Goal: Transaction & Acquisition: Purchase product/service

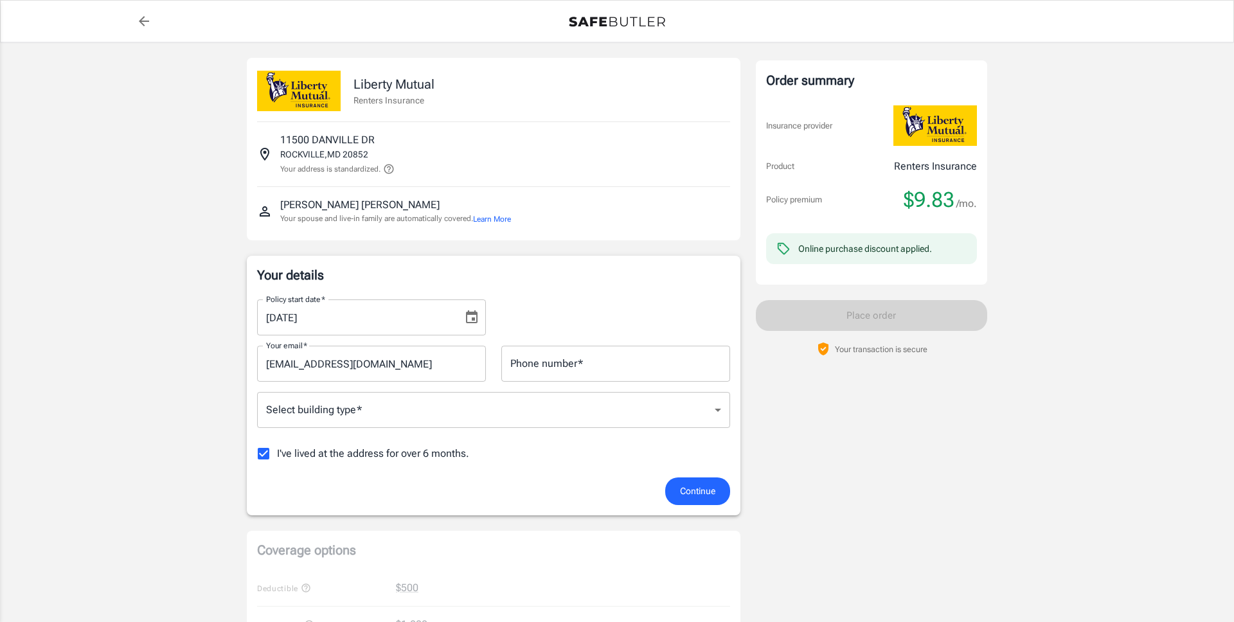
click at [525, 405] on body "Policy premium $ 9.83 /mo Liberty Mutual Renters Insurance [STREET_ADDRESS][PER…" at bounding box center [617, 608] width 1234 height 1216
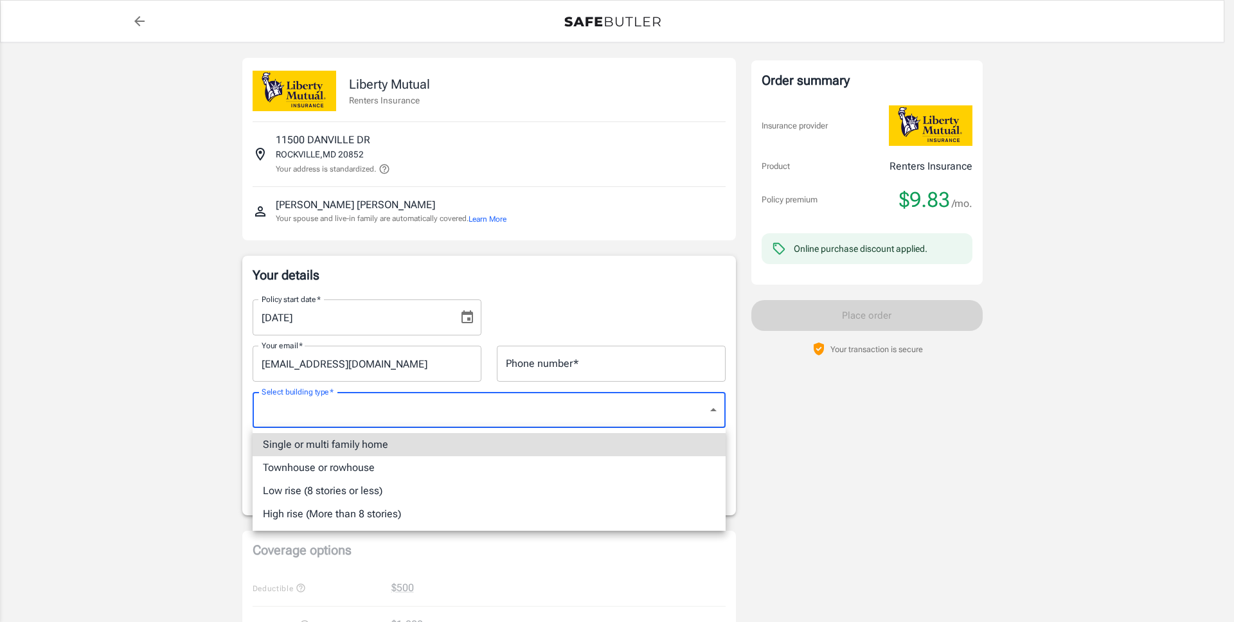
click at [523, 439] on li "Single or multi family home" at bounding box center [489, 444] width 473 height 23
type input "singlefamily"
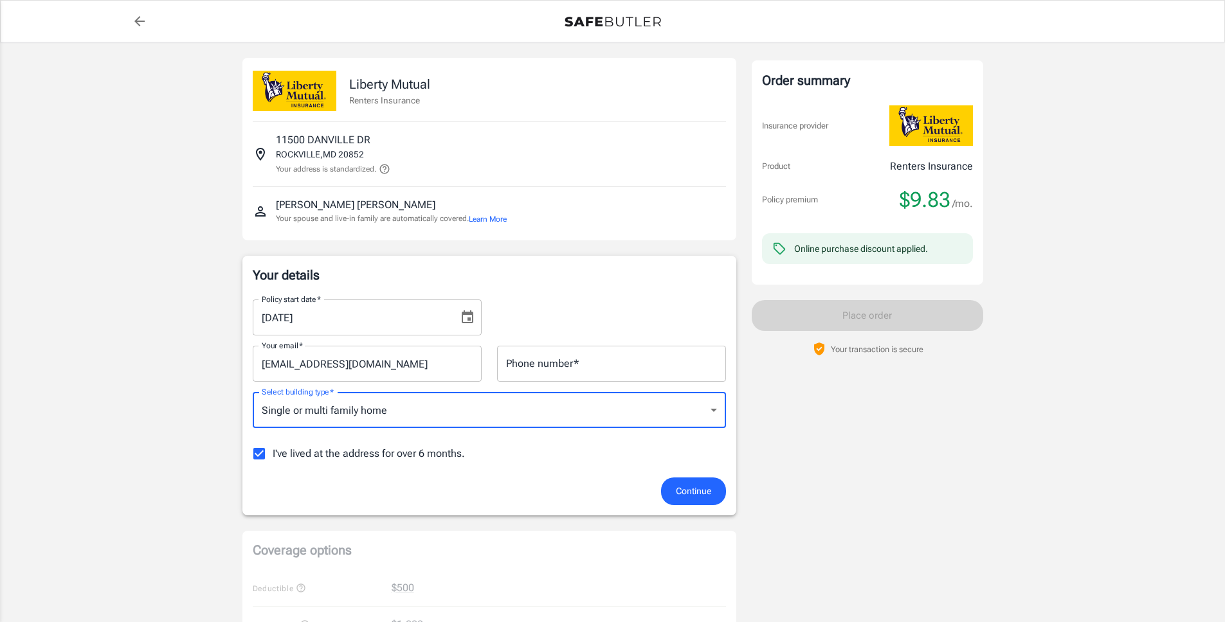
click at [558, 361] on input "Phone number   *" at bounding box center [611, 364] width 229 height 36
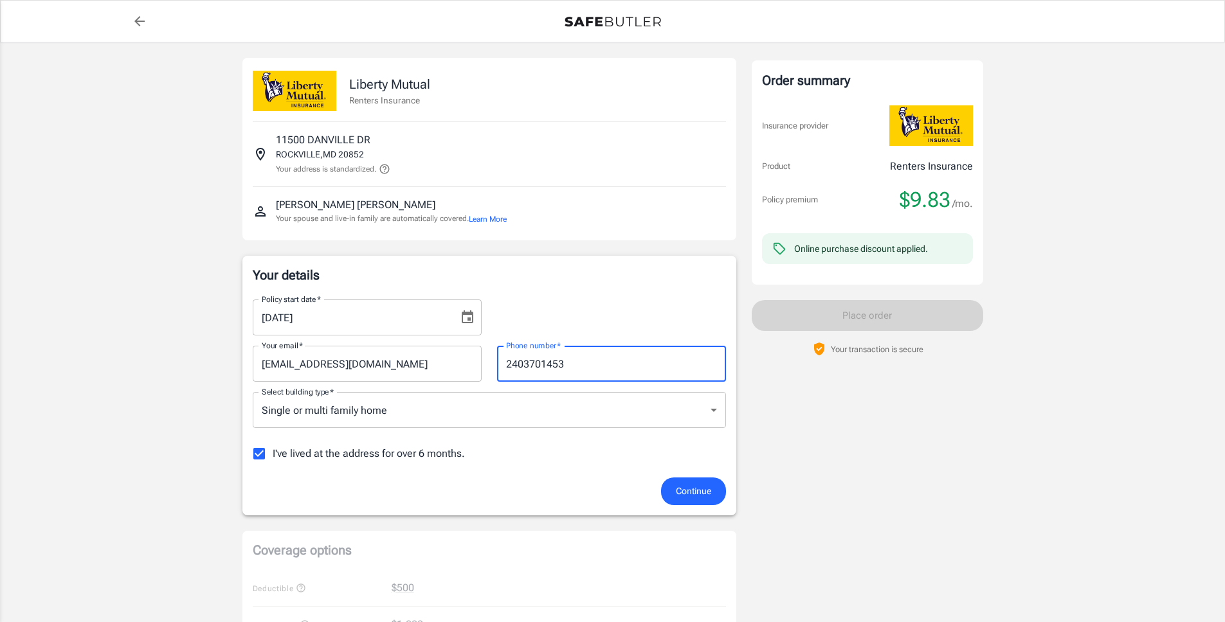
type input "2403701453"
click at [473, 311] on icon "Choose date, selected date is Sep 27, 2025" at bounding box center [467, 317] width 15 height 15
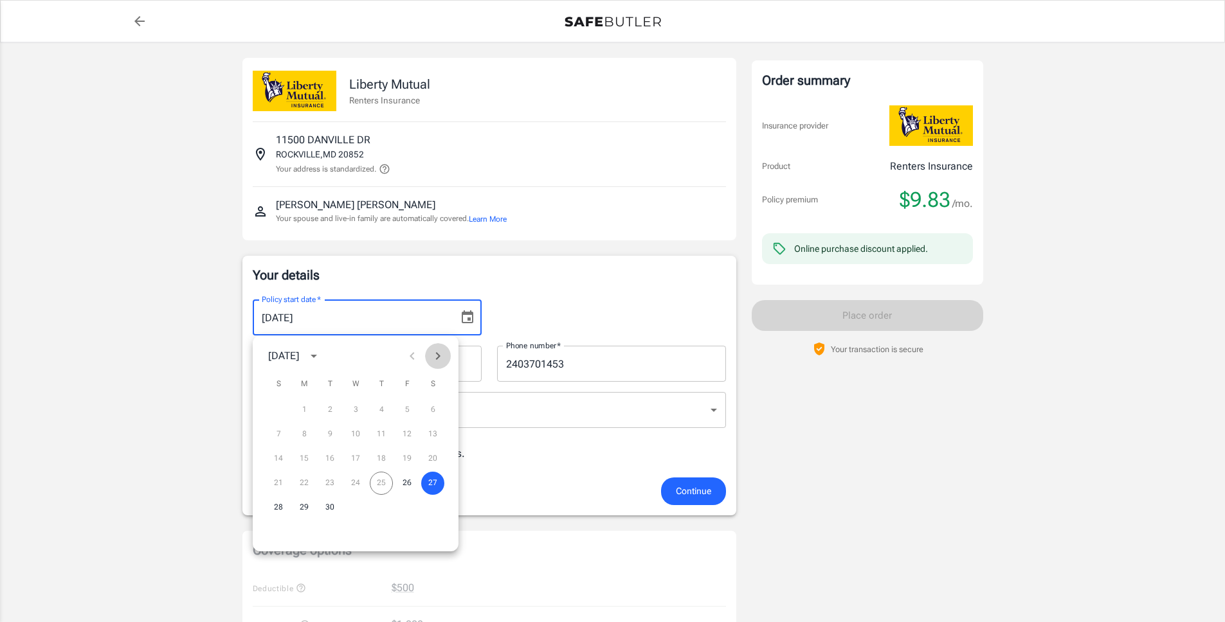
click at [436, 356] on icon "Next month" at bounding box center [437, 355] width 15 height 15
click at [359, 412] on button "1" at bounding box center [355, 410] width 23 height 23
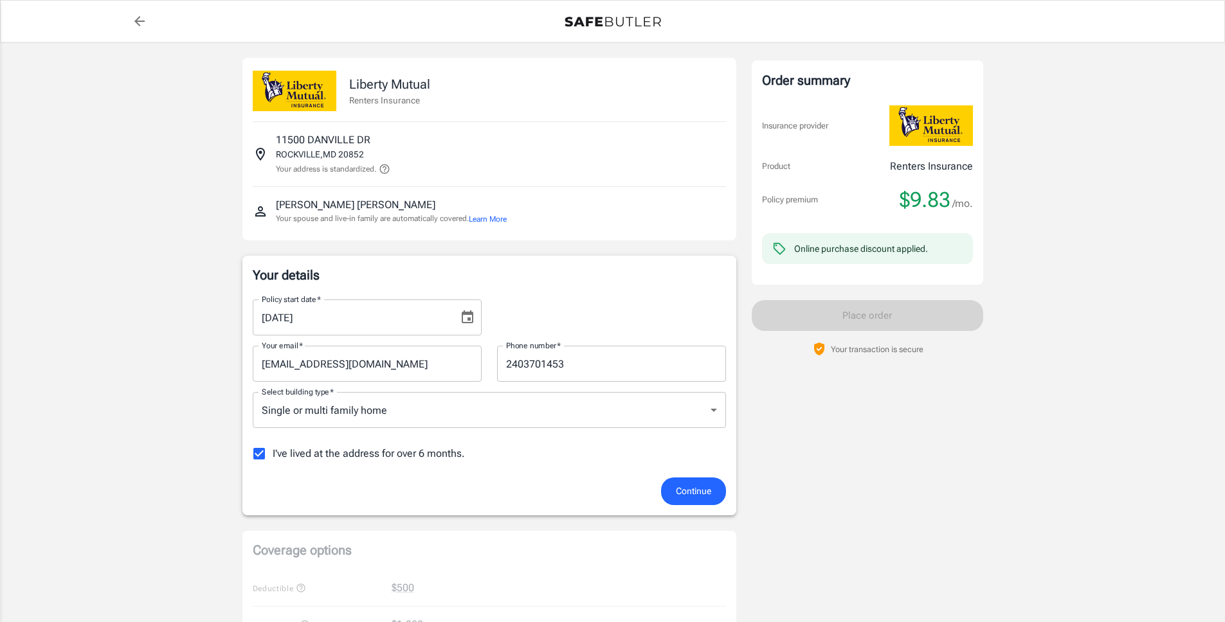
type input "[DATE]"
click at [696, 489] on span "Continue" at bounding box center [693, 491] width 35 height 16
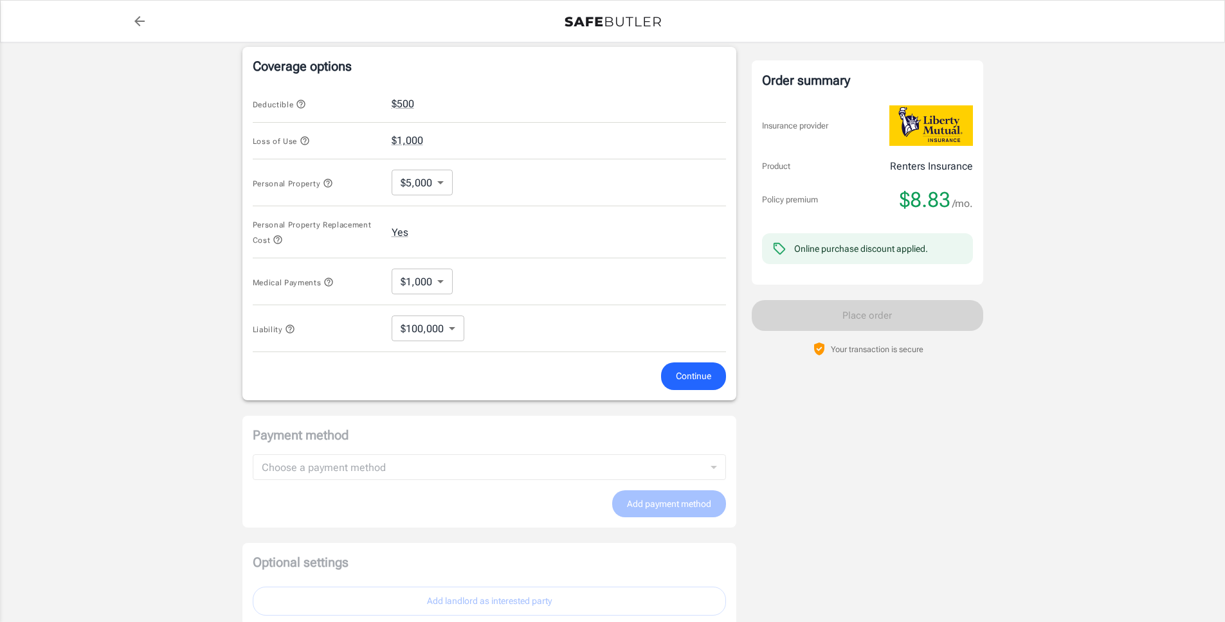
scroll to position [512, 0]
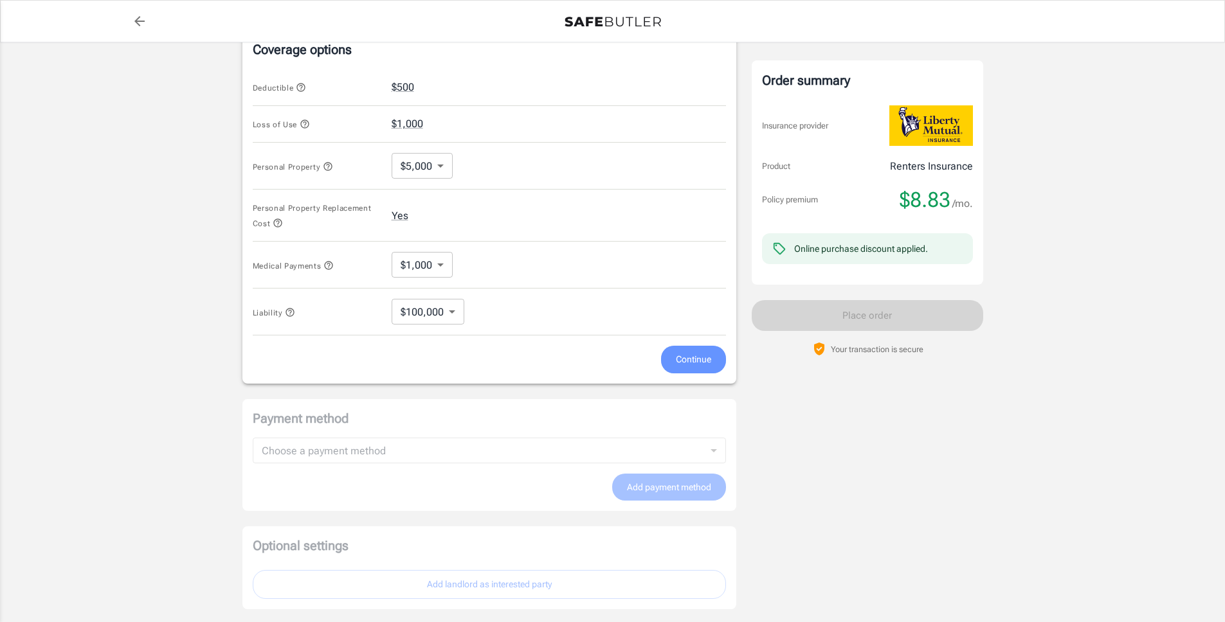
click at [689, 359] on span "Continue" at bounding box center [693, 360] width 35 height 16
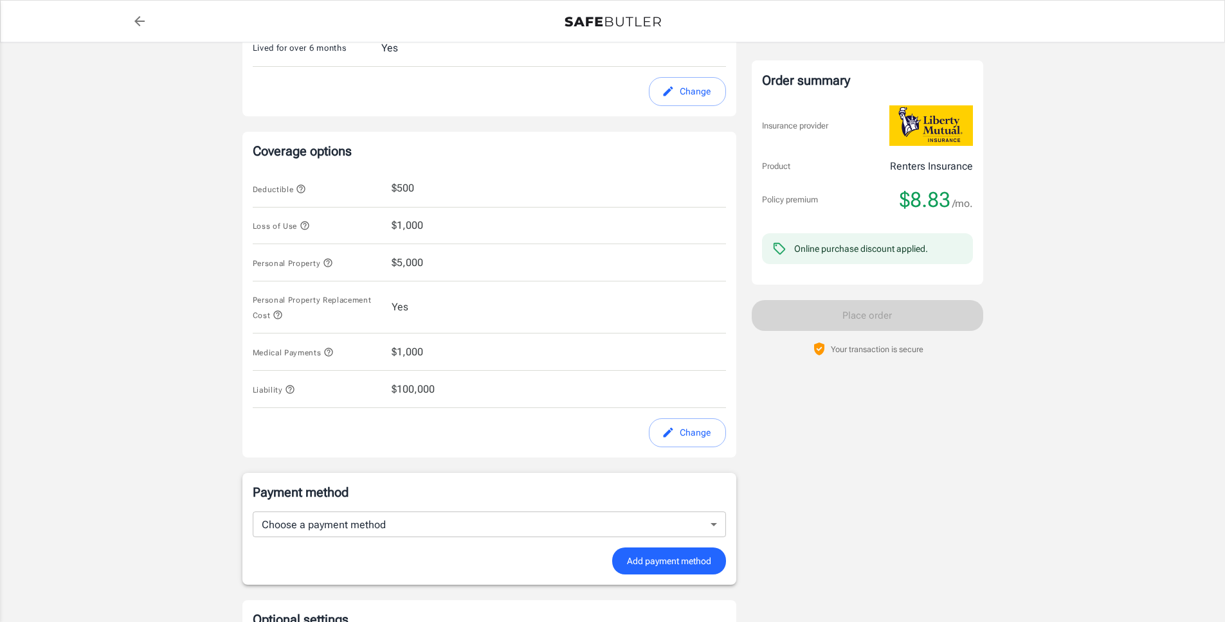
scroll to position [316, 0]
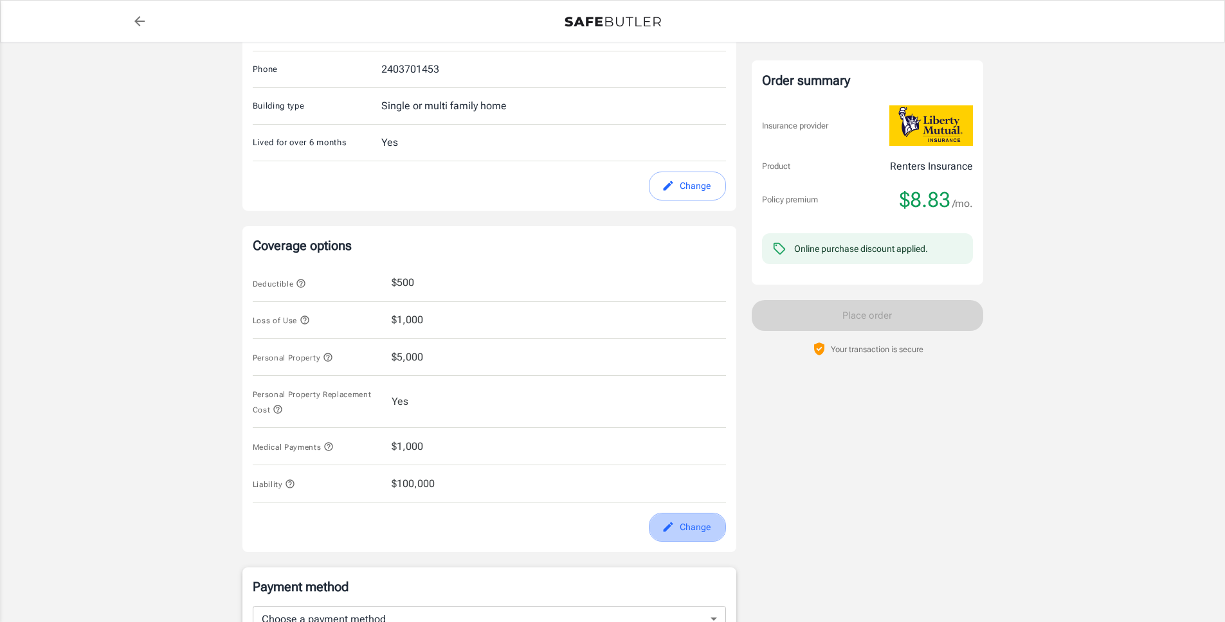
click at [685, 532] on button "Change" at bounding box center [687, 527] width 77 height 29
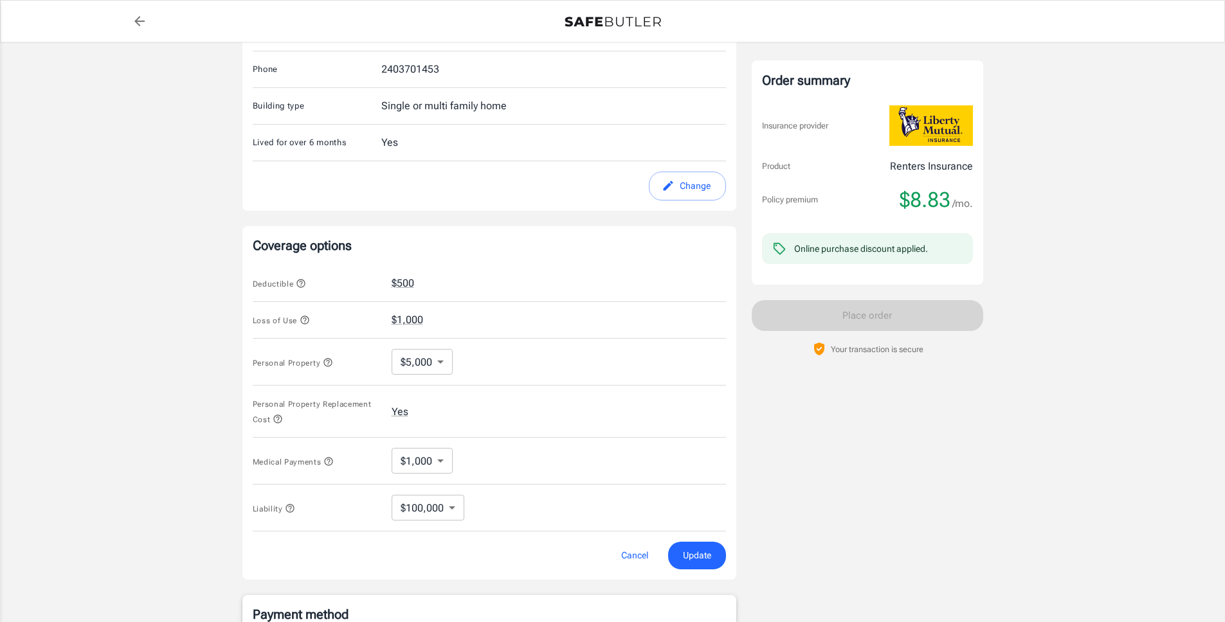
click at [436, 364] on body "Policy premium $ 8.83 /mo Liberty Mutual Renters Insurance [STREET_ADDRESS][PER…" at bounding box center [612, 297] width 1225 height 1227
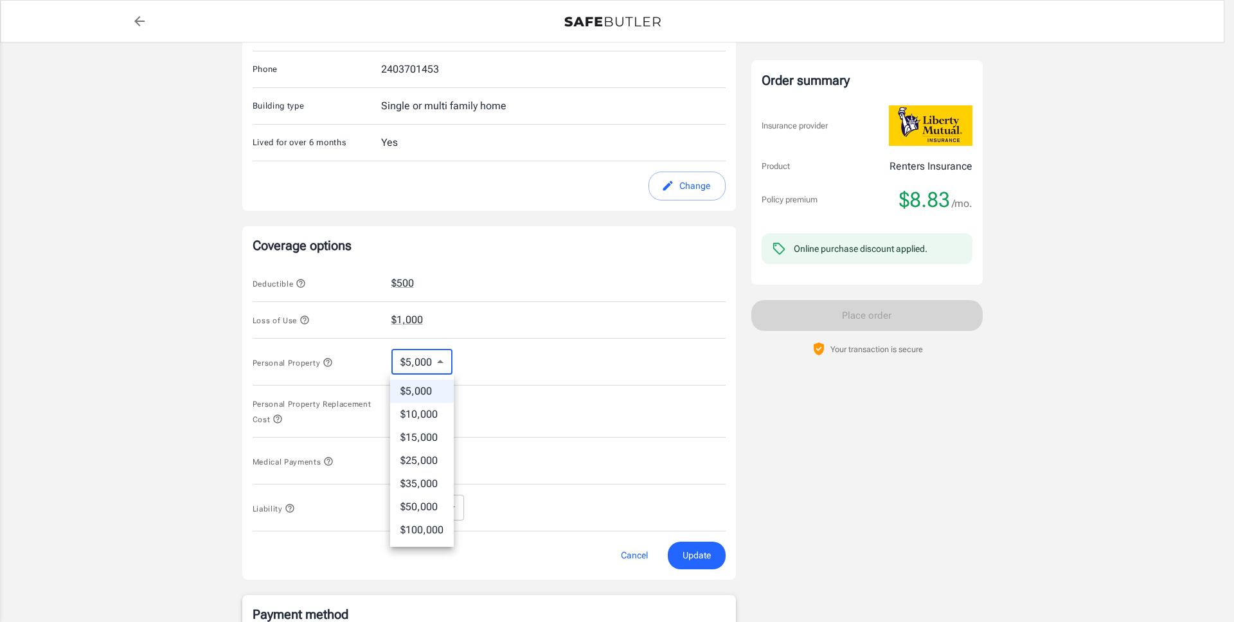
click at [503, 349] on div at bounding box center [617, 311] width 1234 height 622
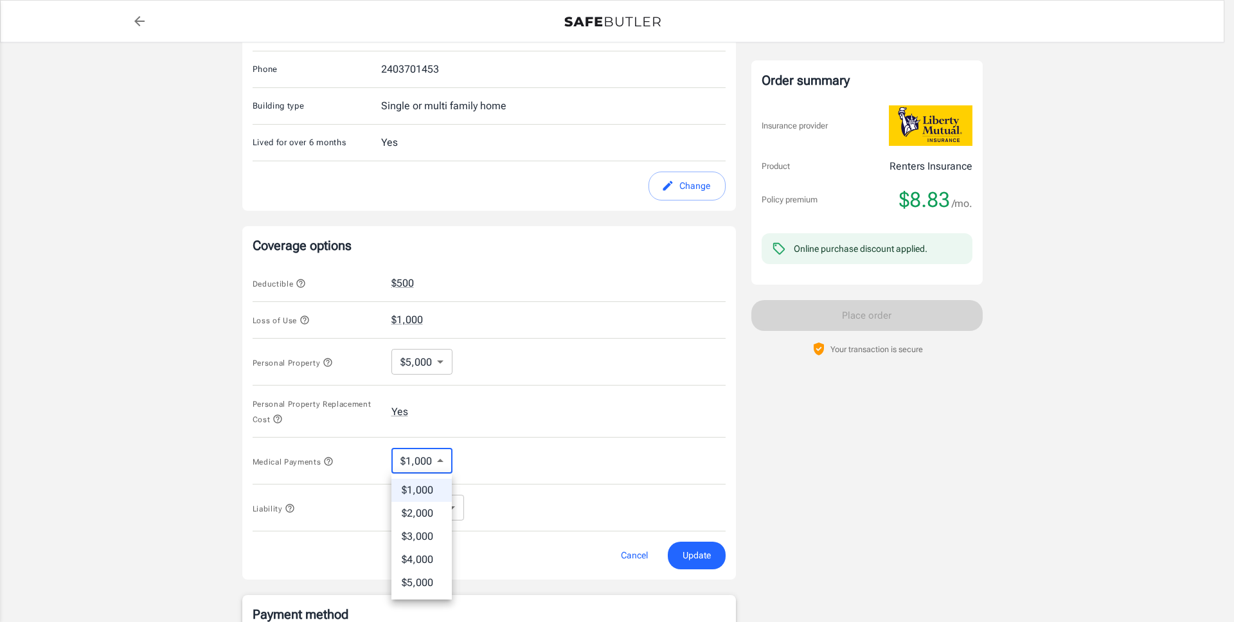
click at [440, 454] on body "Policy premium $ 8.83 /mo Liberty Mutual Renters Insurance [STREET_ADDRESS][PER…" at bounding box center [617, 297] width 1234 height 1227
click at [535, 453] on div at bounding box center [617, 311] width 1234 height 622
click at [456, 510] on body "Policy premium $ 8.83 /mo Liberty Mutual Renters Insurance [STREET_ADDRESS][PER…" at bounding box center [617, 297] width 1234 height 1227
click at [511, 505] on div at bounding box center [617, 311] width 1234 height 622
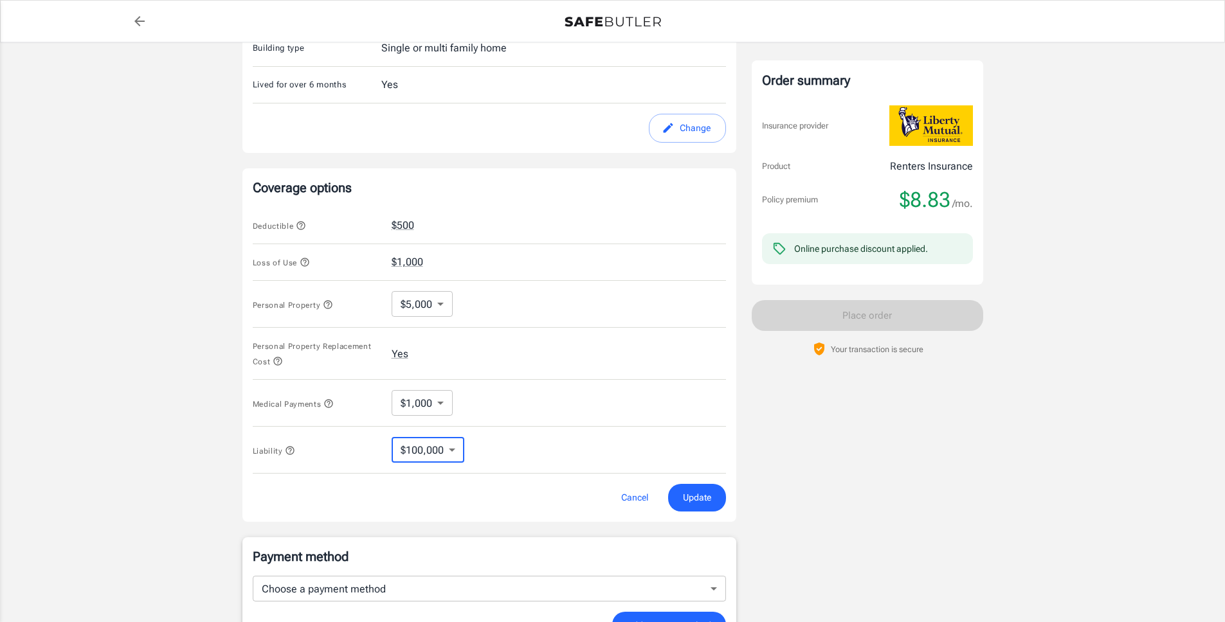
scroll to position [582, 0]
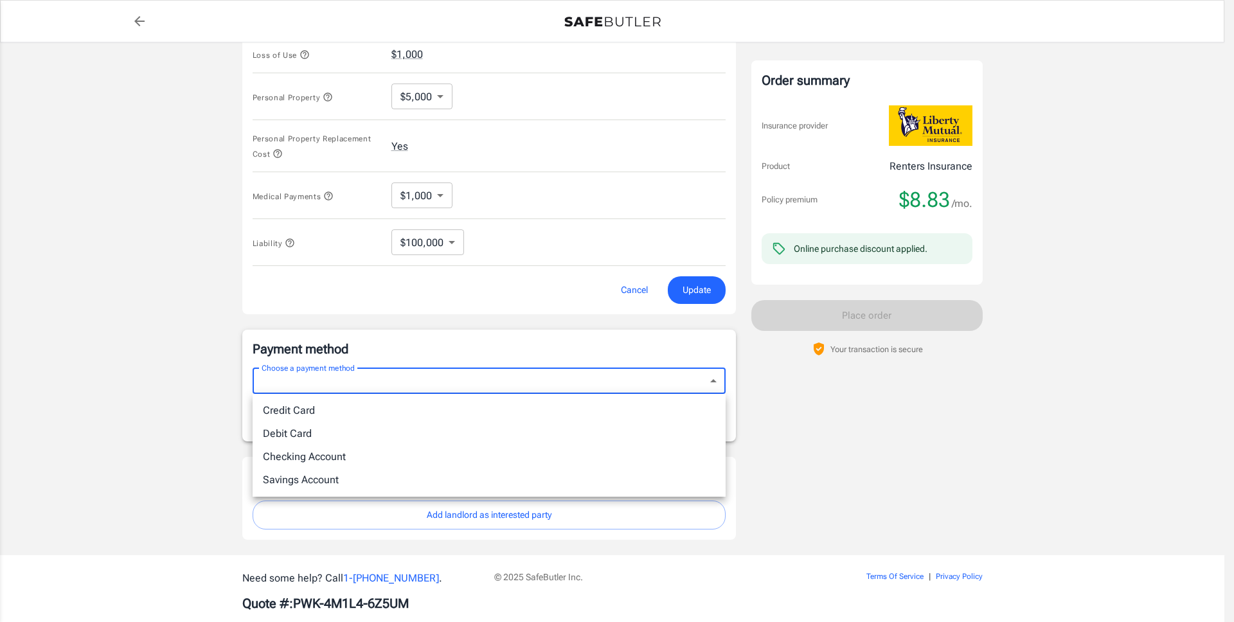
click at [536, 377] on body "Policy premium $ 8.83 /mo Liberty Mutual Renters Insurance [STREET_ADDRESS][PER…" at bounding box center [617, 31] width 1234 height 1227
click at [901, 427] on div at bounding box center [617, 311] width 1234 height 622
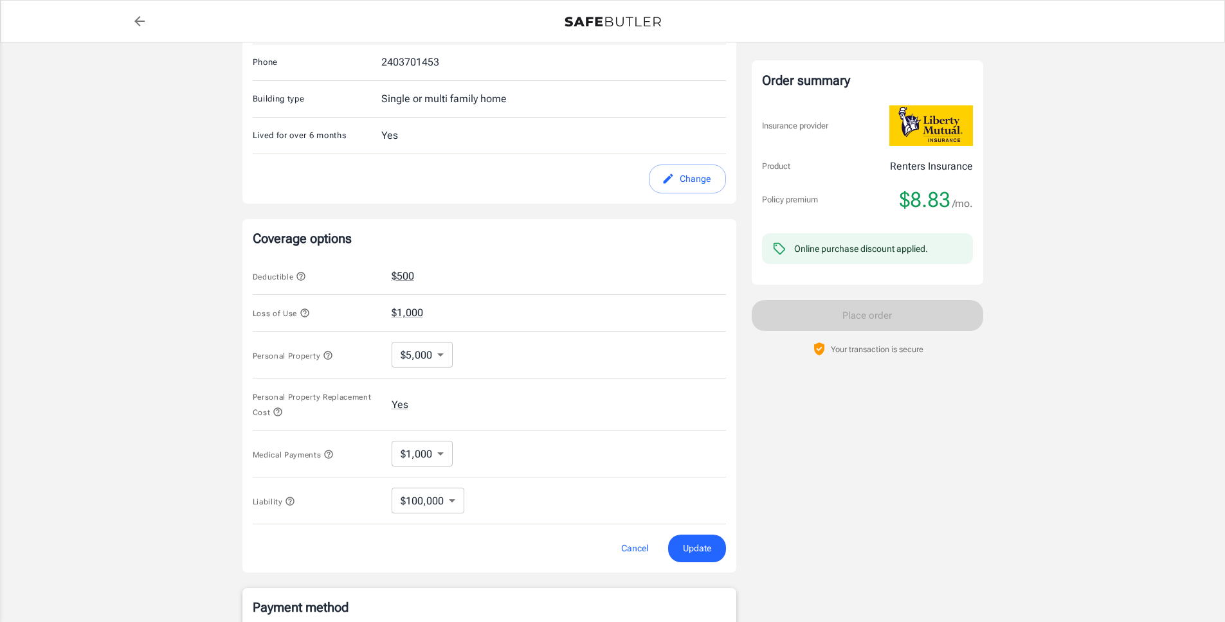
scroll to position [233, 0]
